Goal: Transaction & Acquisition: Book appointment/travel/reservation

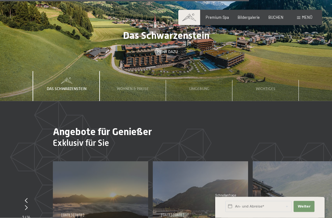
scroll to position [1520, 0]
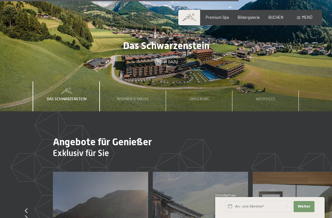
click at [133, 96] on span "Wohnen & Preise" at bounding box center [133, 98] width 32 height 5
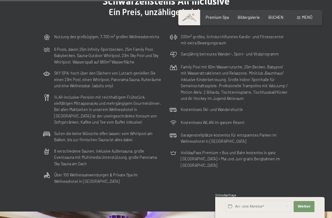
scroll to position [1277, 0]
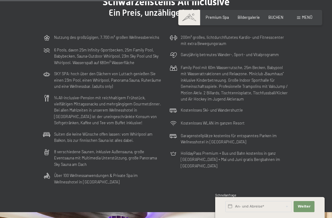
click at [279, 19] on div "BUCHEN" at bounding box center [276, 18] width 15 height 6
click at [277, 16] on span "BUCHEN" at bounding box center [276, 17] width 15 height 5
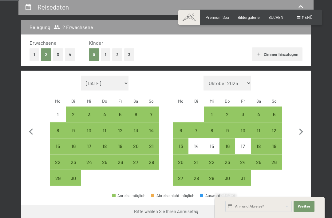
scroll to position [124, 0]
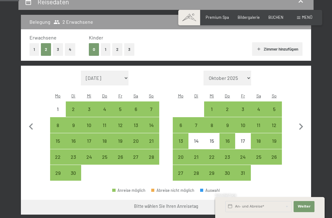
click at [245, 73] on select "Oktober 2025 [DATE] Dezember 2025 Januar 2026 Februar 2026 März 2026 [DATE] Mai…" at bounding box center [228, 78] width 48 height 15
select select "[DATE]"
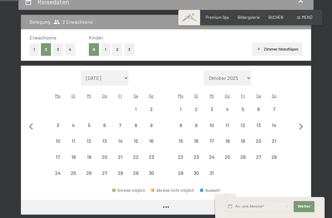
select select "[DATE]"
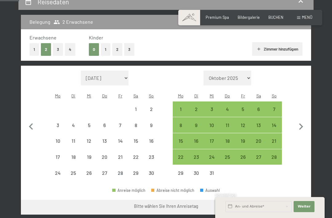
select select "[DATE]"
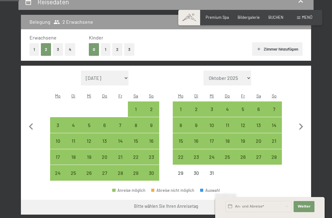
click at [214, 170] on div "31" at bounding box center [212, 177] width 14 height 14
select select "[DATE]"
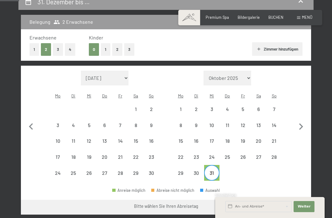
click at [303, 121] on icon "button" at bounding box center [301, 126] width 13 height 13
select select "[DATE]"
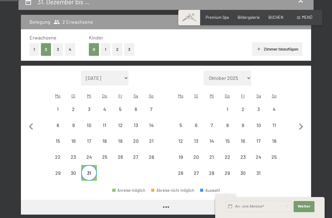
select select "[DATE]"
click at [275, 107] on div "4" at bounding box center [274, 114] width 14 height 14
select select "[DATE]"
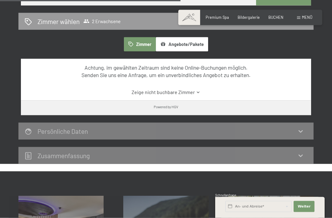
scroll to position [349, 0]
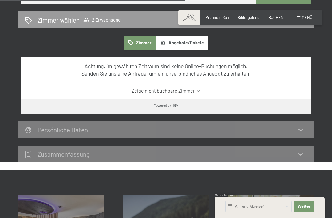
click at [305, 125] on div "Persönliche Daten" at bounding box center [166, 129] width 283 height 9
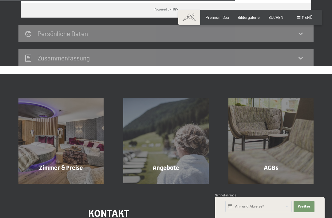
scroll to position [445, 0]
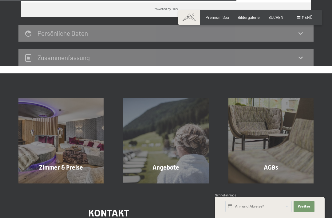
click at [54, 151] on div "Zimmer & Preise Mehr erfahren" at bounding box center [61, 140] width 105 height 85
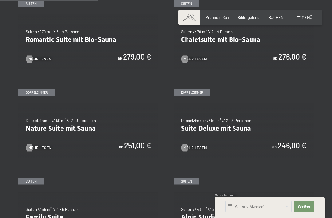
scroll to position [435, 0]
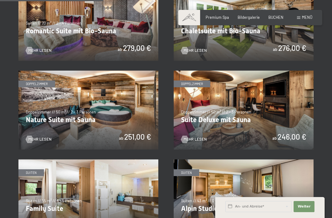
click at [307, 133] on img at bounding box center [244, 110] width 140 height 79
